Goal: Navigation & Orientation: Understand site structure

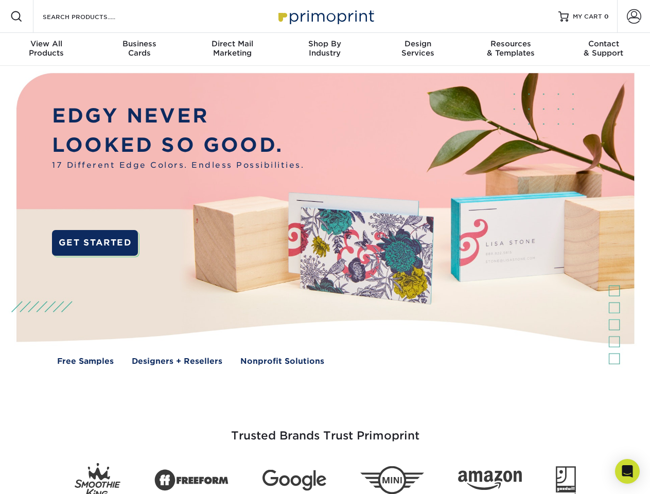
click at [325, 247] on img at bounding box center [324, 226] width 643 height 321
click at [16, 16] on span at bounding box center [16, 16] width 12 height 12
click at [633, 16] on span at bounding box center [633, 16] width 14 height 14
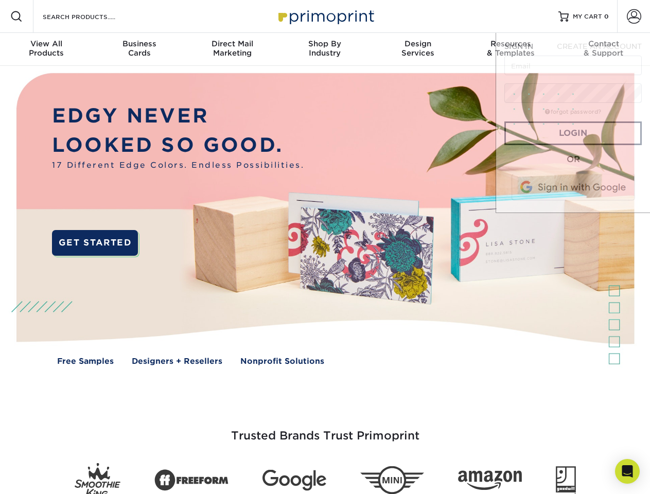
click at [46, 49] on div "View All Products" at bounding box center [46, 48] width 93 height 19
click at [139, 49] on div "Business Cards" at bounding box center [139, 48] width 93 height 19
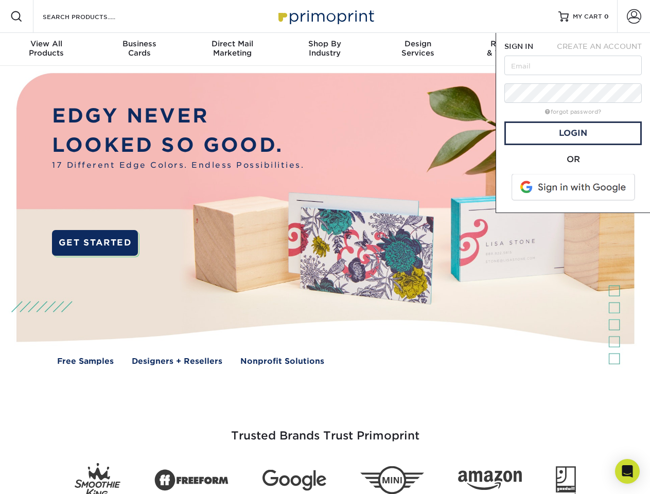
click at [232, 49] on div "Direct Mail Marketing" at bounding box center [232, 48] width 93 height 19
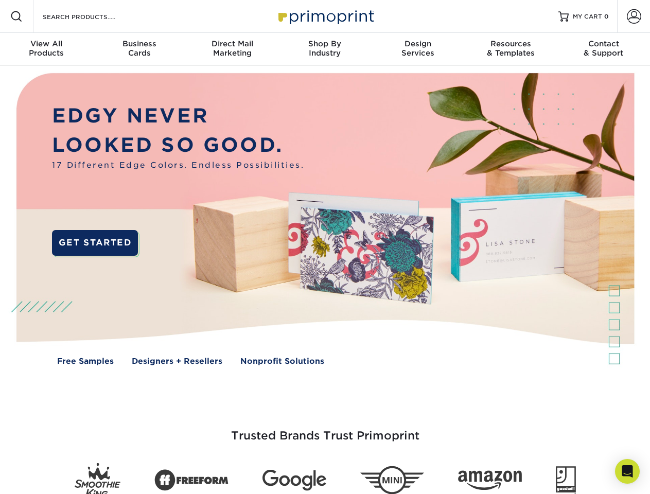
click at [325, 49] on div "Shop By Industry" at bounding box center [324, 48] width 93 height 19
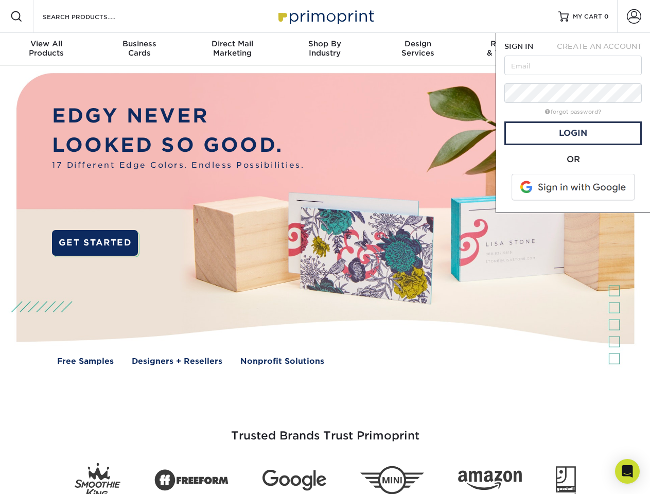
click at [418, 49] on div "Design Services" at bounding box center [417, 48] width 93 height 19
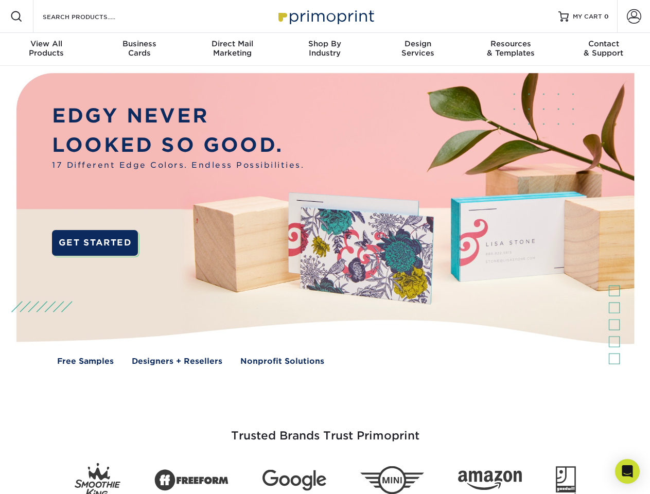
click at [510, 49] on nav "Resources Menu Search Products Account SIGN IN CREATE AN ACCOUNT forgot passwor…" at bounding box center [325, 33] width 650 height 66
click at [603, 49] on div "Contact & Support" at bounding box center [603, 48] width 93 height 19
